Goal: Task Accomplishment & Management: Manage account settings

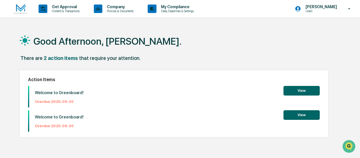
click at [302, 90] on button "View" at bounding box center [301, 91] width 36 height 10
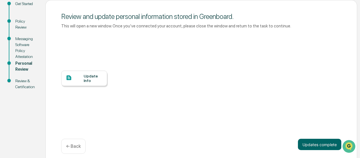
scroll to position [73, 0]
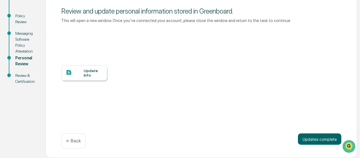
click at [87, 75] on div "Update Info" at bounding box center [93, 73] width 19 height 9
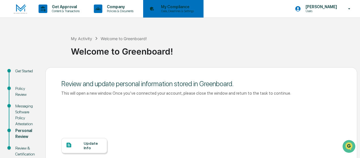
click at [172, 10] on p "Data, Deadlines & Settings" at bounding box center [176, 11] width 40 height 4
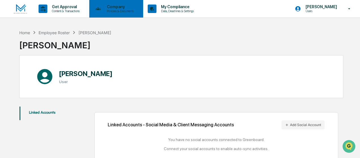
click at [122, 7] on p "Company" at bounding box center [119, 7] width 34 height 5
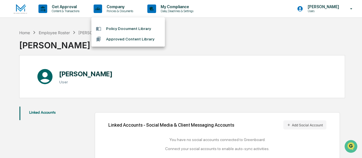
click at [323, 6] on div at bounding box center [181, 79] width 362 height 158
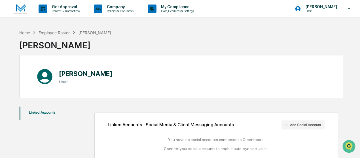
click at [323, 6] on p "[PERSON_NAME]" at bounding box center [320, 7] width 39 height 5
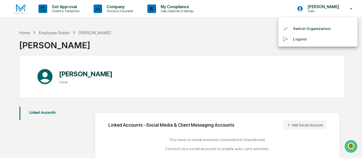
click at [323, 6] on div at bounding box center [181, 79] width 362 height 158
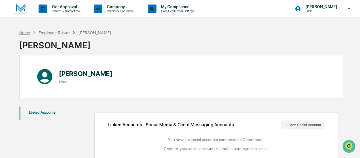
click at [24, 32] on div "Home" at bounding box center [24, 32] width 11 height 5
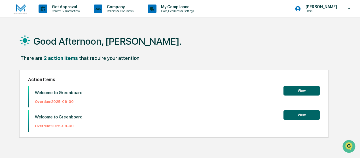
click at [298, 118] on button "View" at bounding box center [301, 115] width 36 height 10
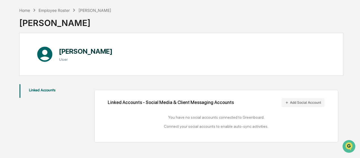
scroll to position [27, 0]
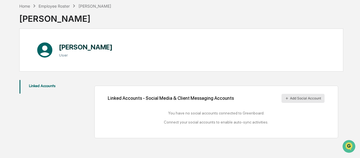
click at [299, 97] on button "Add Social Account" at bounding box center [302, 98] width 43 height 9
